Goal: Find specific page/section: Find specific page/section

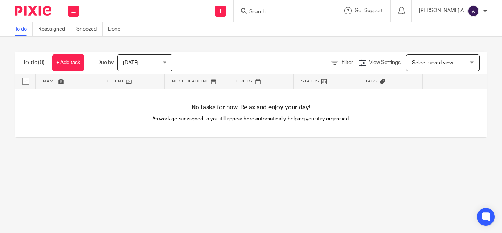
click at [281, 9] on input "Search" at bounding box center [281, 12] width 66 height 7
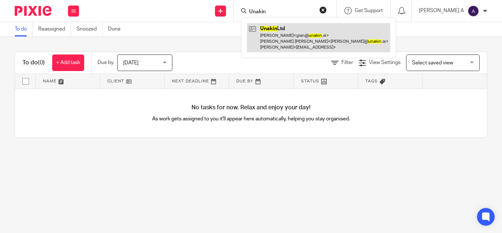
type input "Unakin"
click at [317, 35] on link at bounding box center [318, 37] width 143 height 29
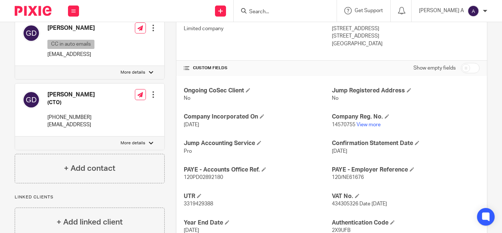
scroll to position [216, 0]
click at [370, 122] on link "View more" at bounding box center [368, 124] width 24 height 5
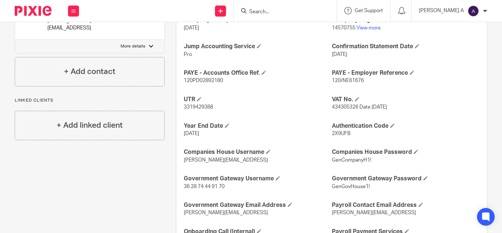
scroll to position [311, 0]
